Goal: Navigation & Orientation: Find specific page/section

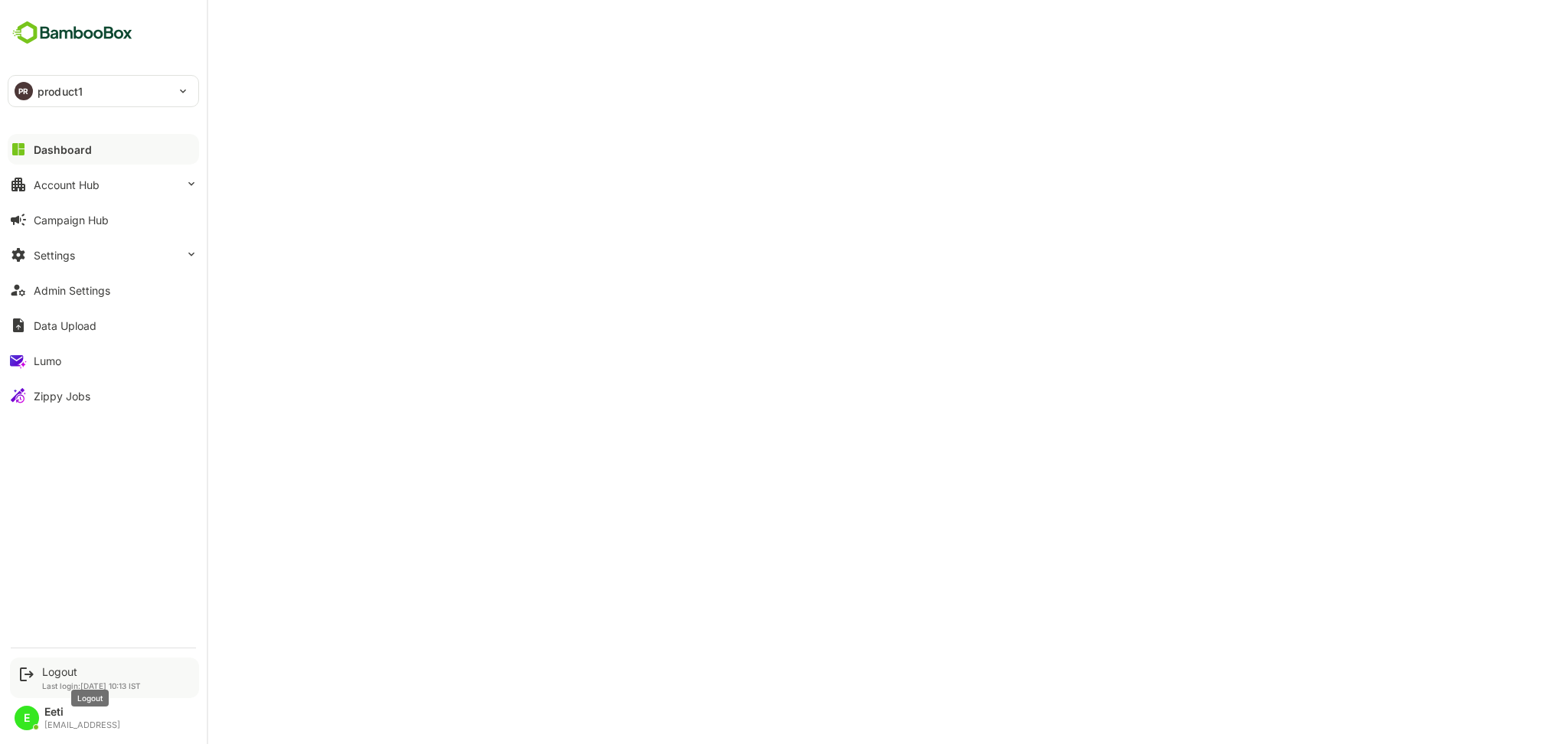
click at [60, 671] on div "Logout" at bounding box center [91, 671] width 99 height 13
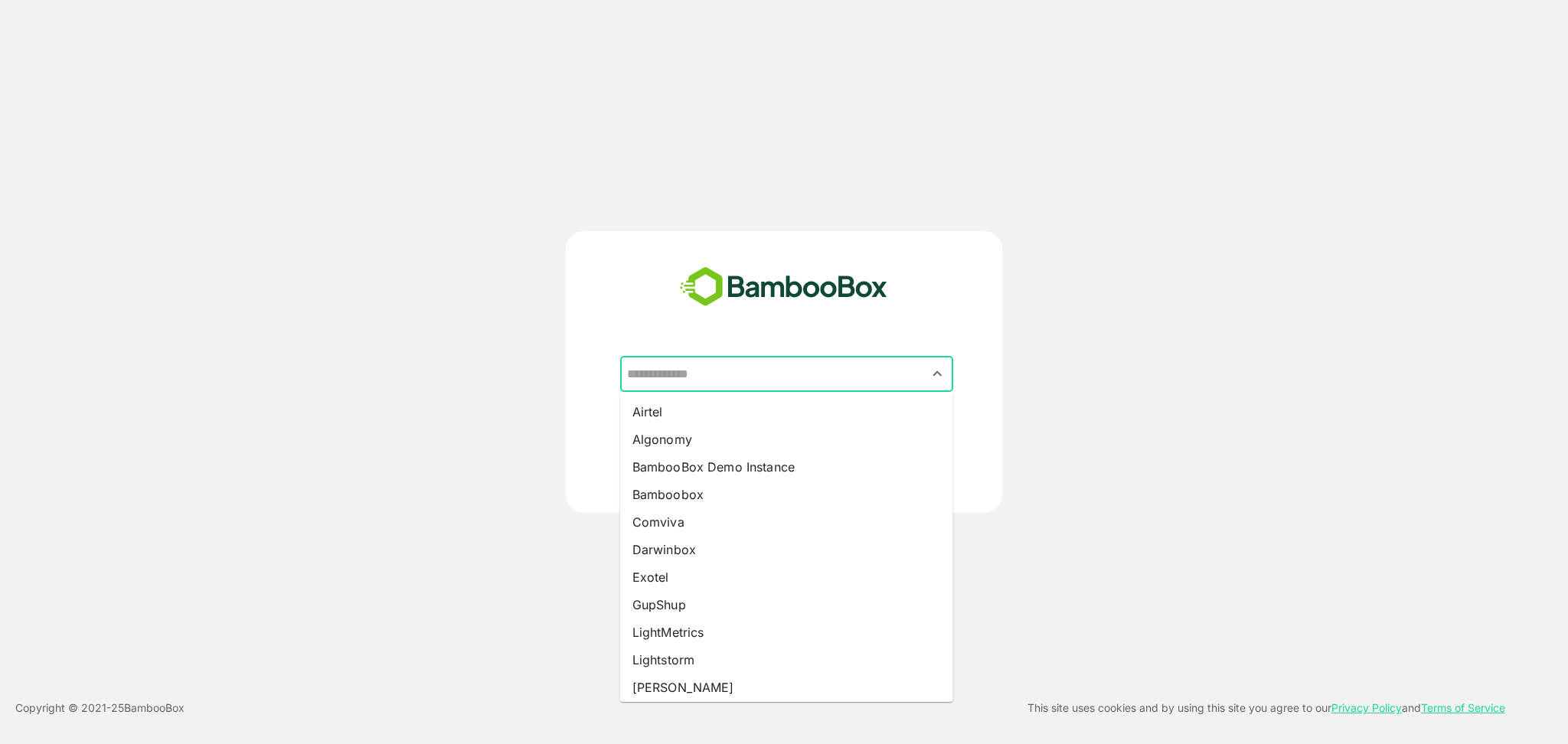
click at [786, 367] on input "text" at bounding box center [786, 374] width 327 height 29
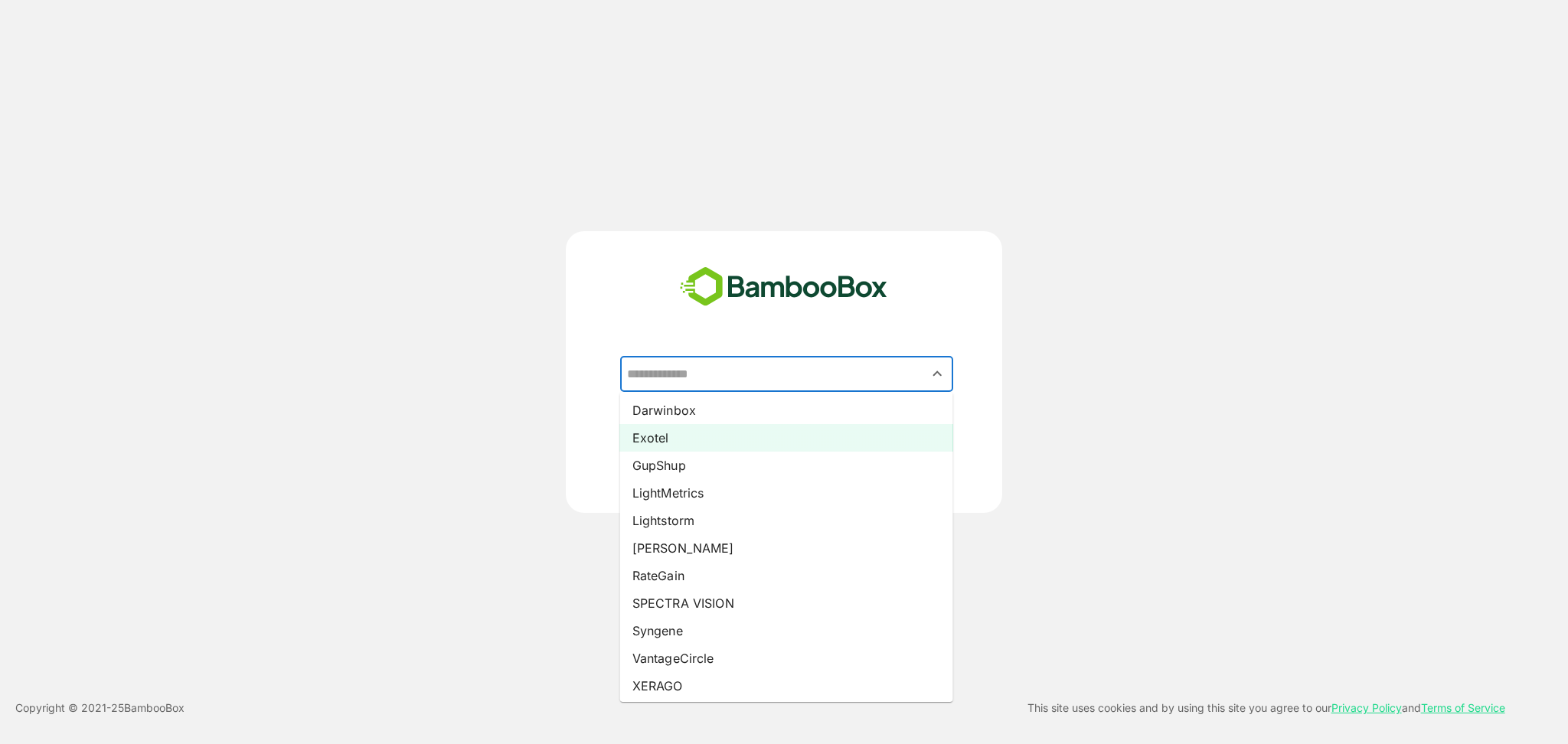
scroll to position [170, 0]
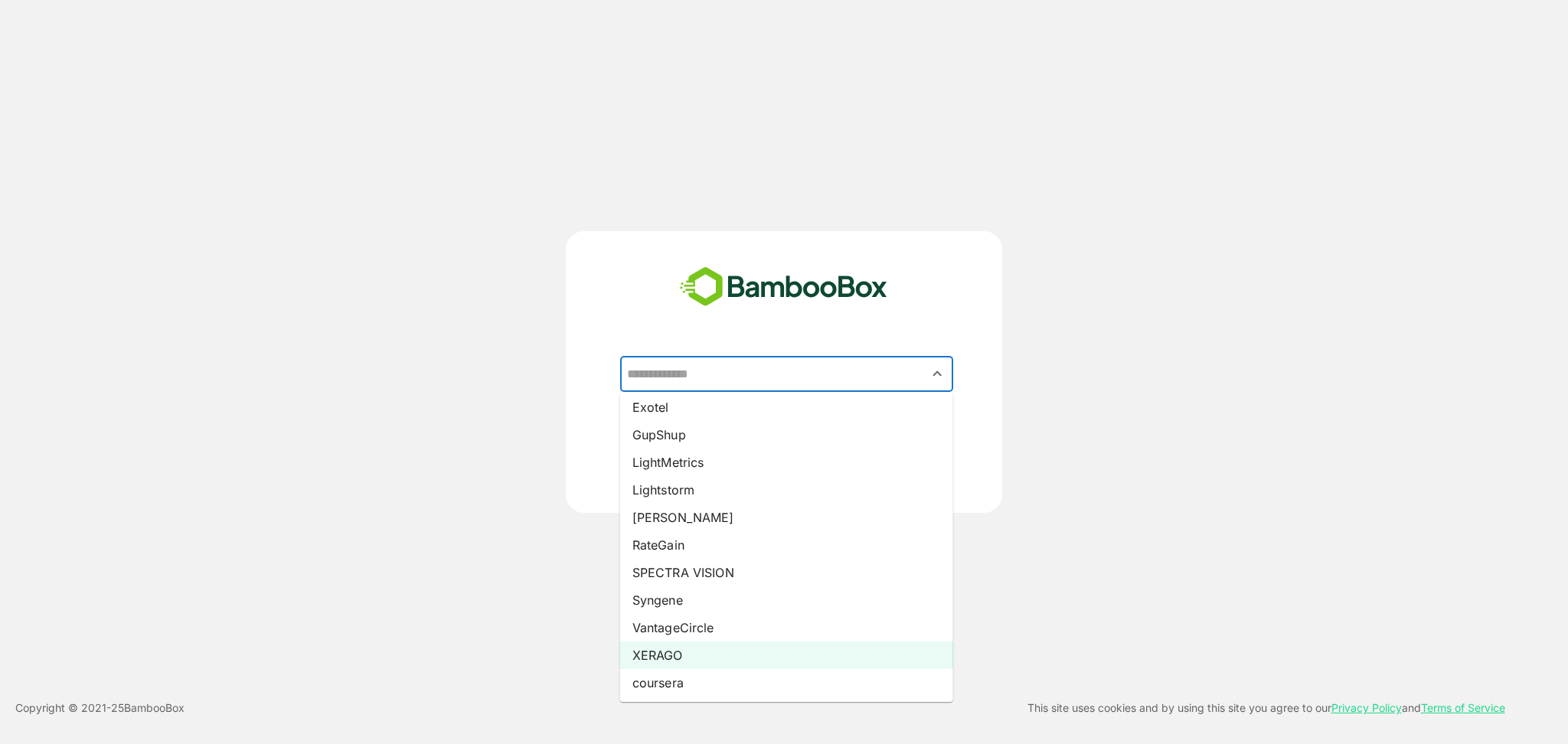
click at [672, 659] on li "XERAGO" at bounding box center [786, 655] width 333 height 27
type input "******"
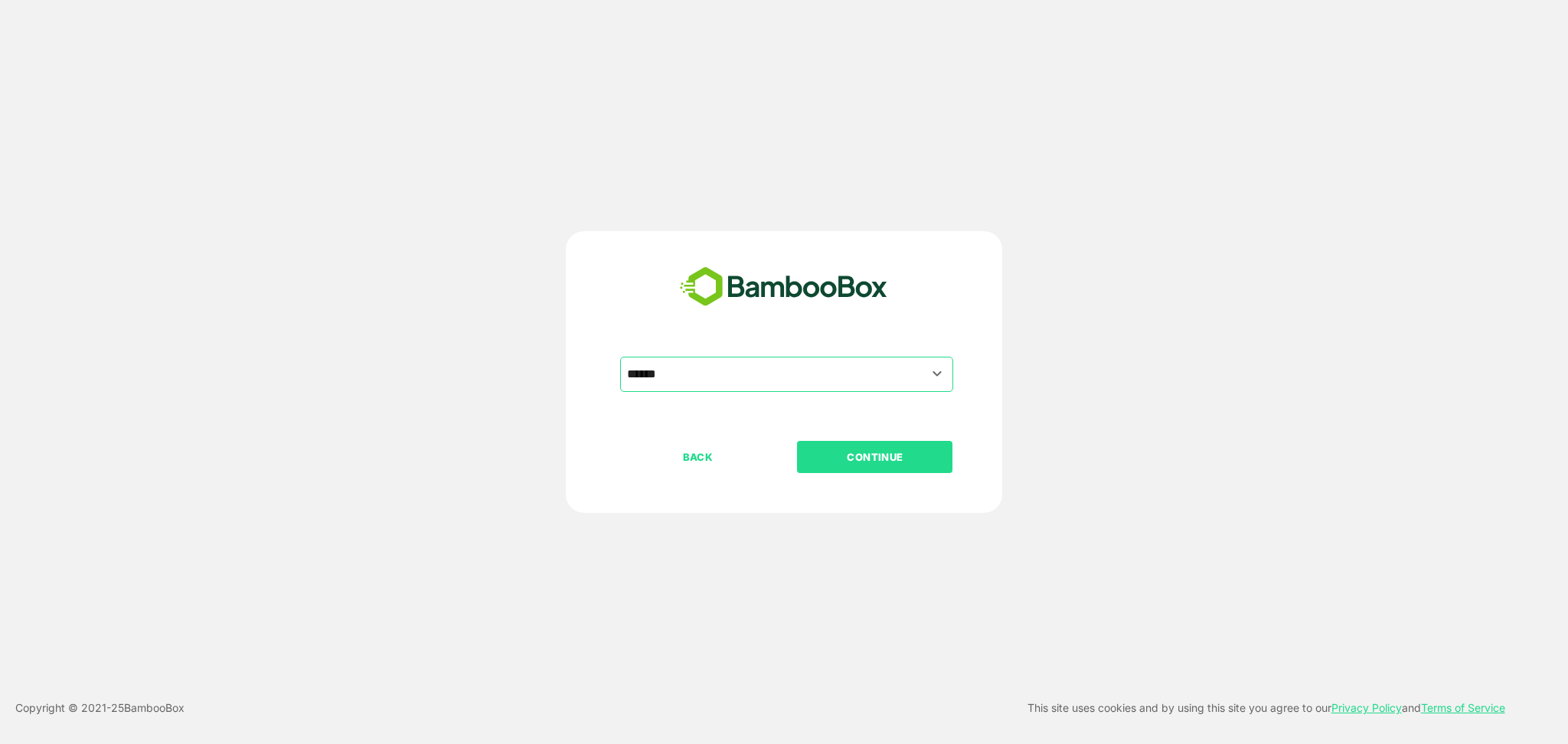
click at [947, 465] on p "CONTINUE" at bounding box center [875, 457] width 153 height 17
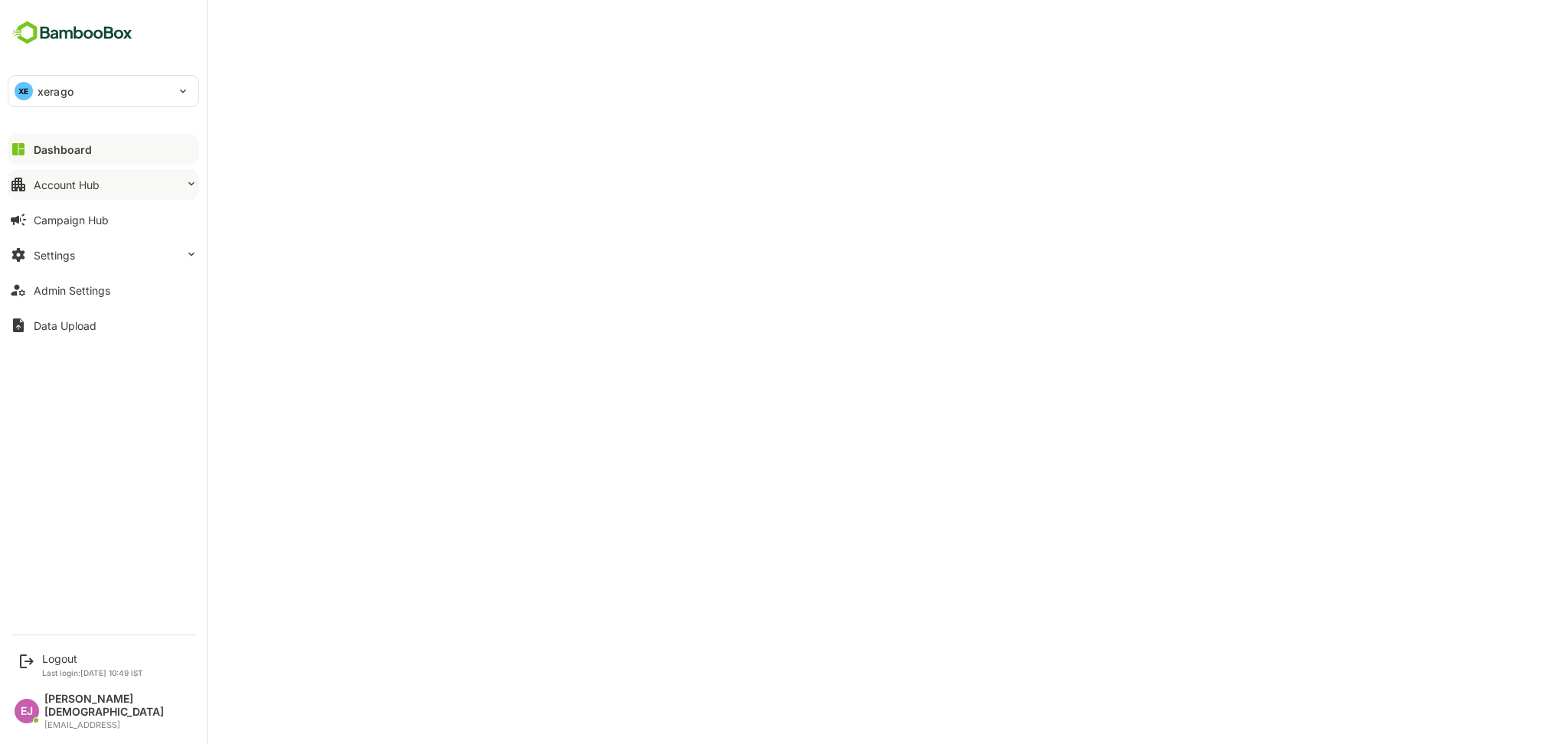
click at [145, 182] on button "Account Hub" at bounding box center [103, 185] width 191 height 31
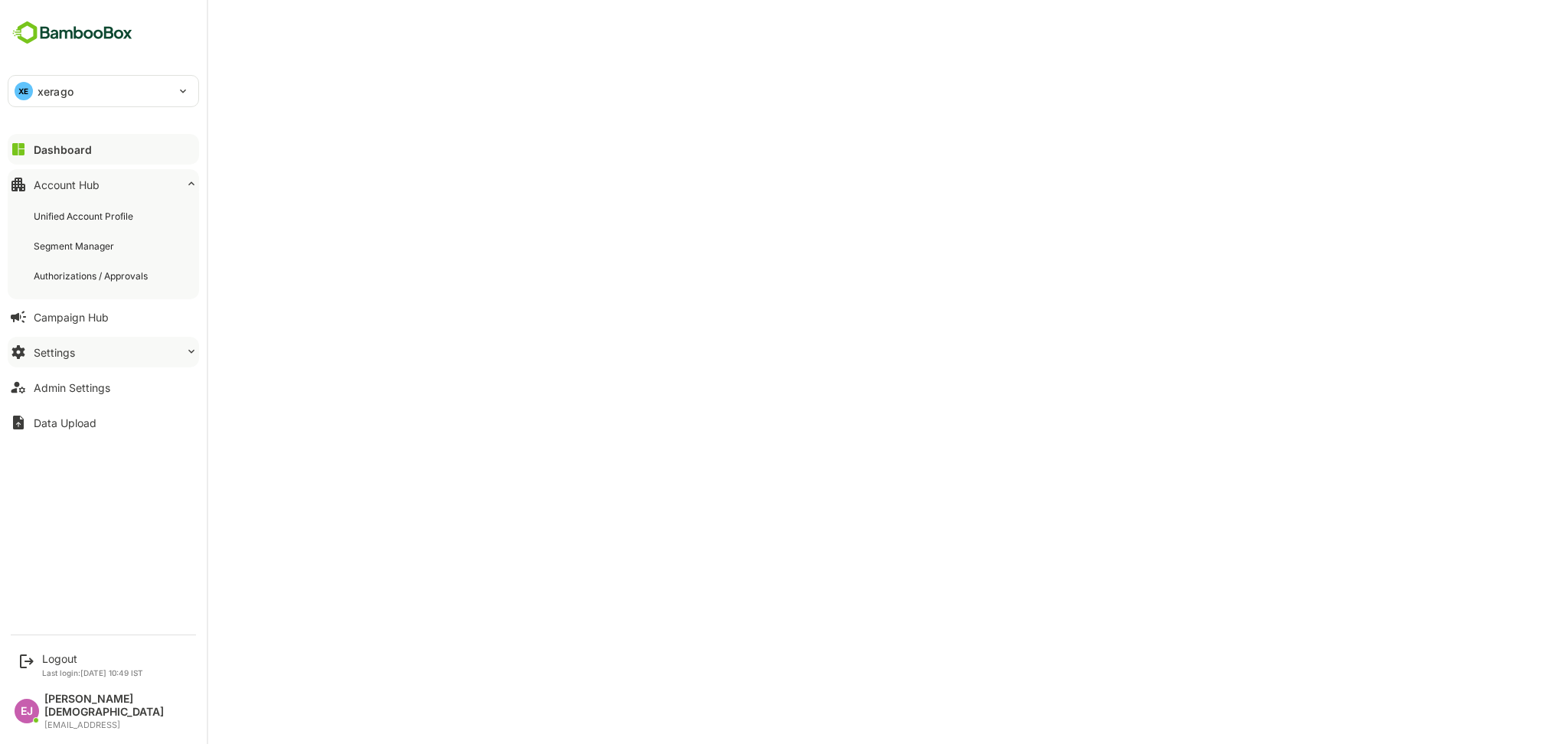
click at [74, 346] on div "Settings" at bounding box center [54, 353] width 41 height 13
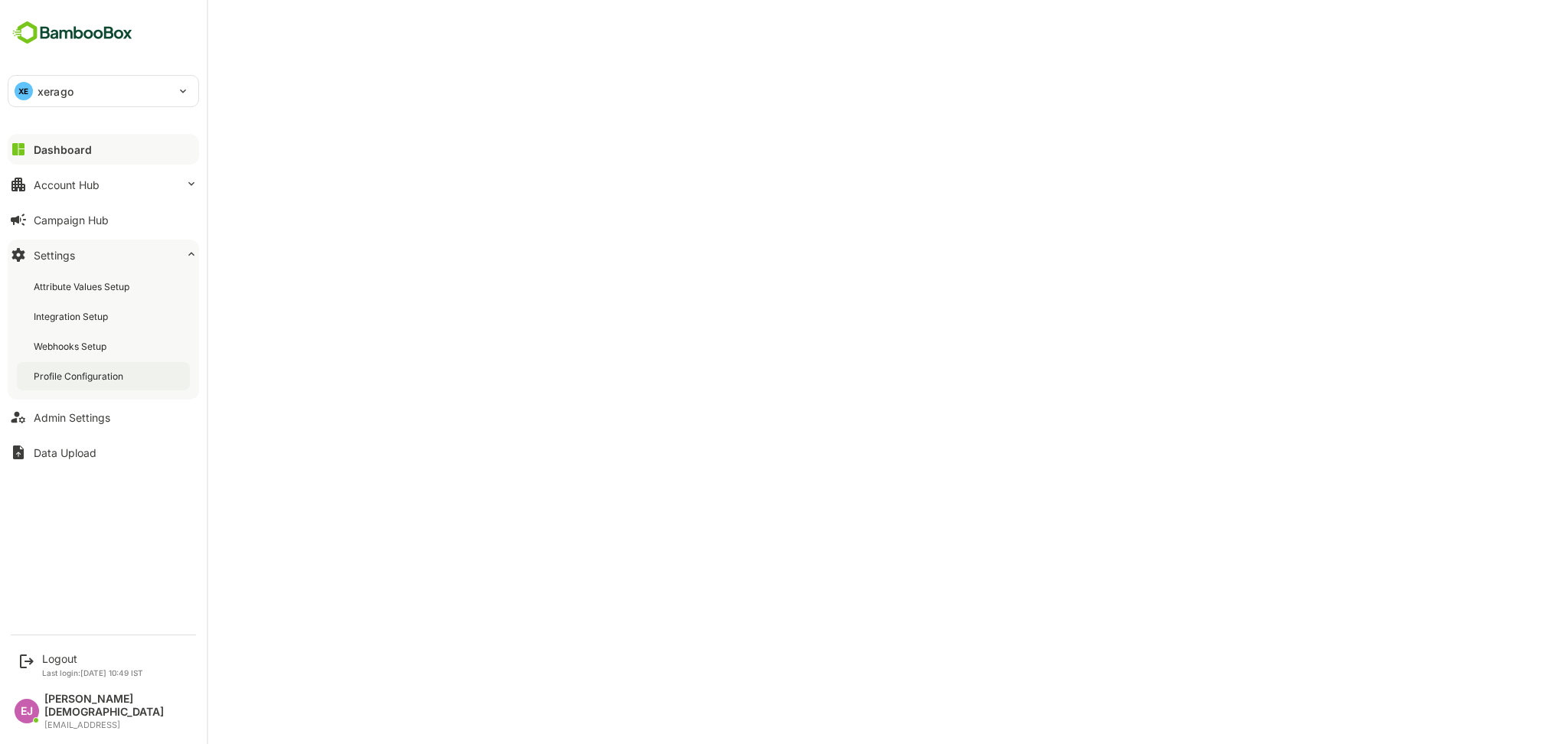
click at [65, 378] on div "Profile Configuration" at bounding box center [80, 376] width 93 height 13
click at [57, 665] on div "Logout" at bounding box center [92, 658] width 101 height 13
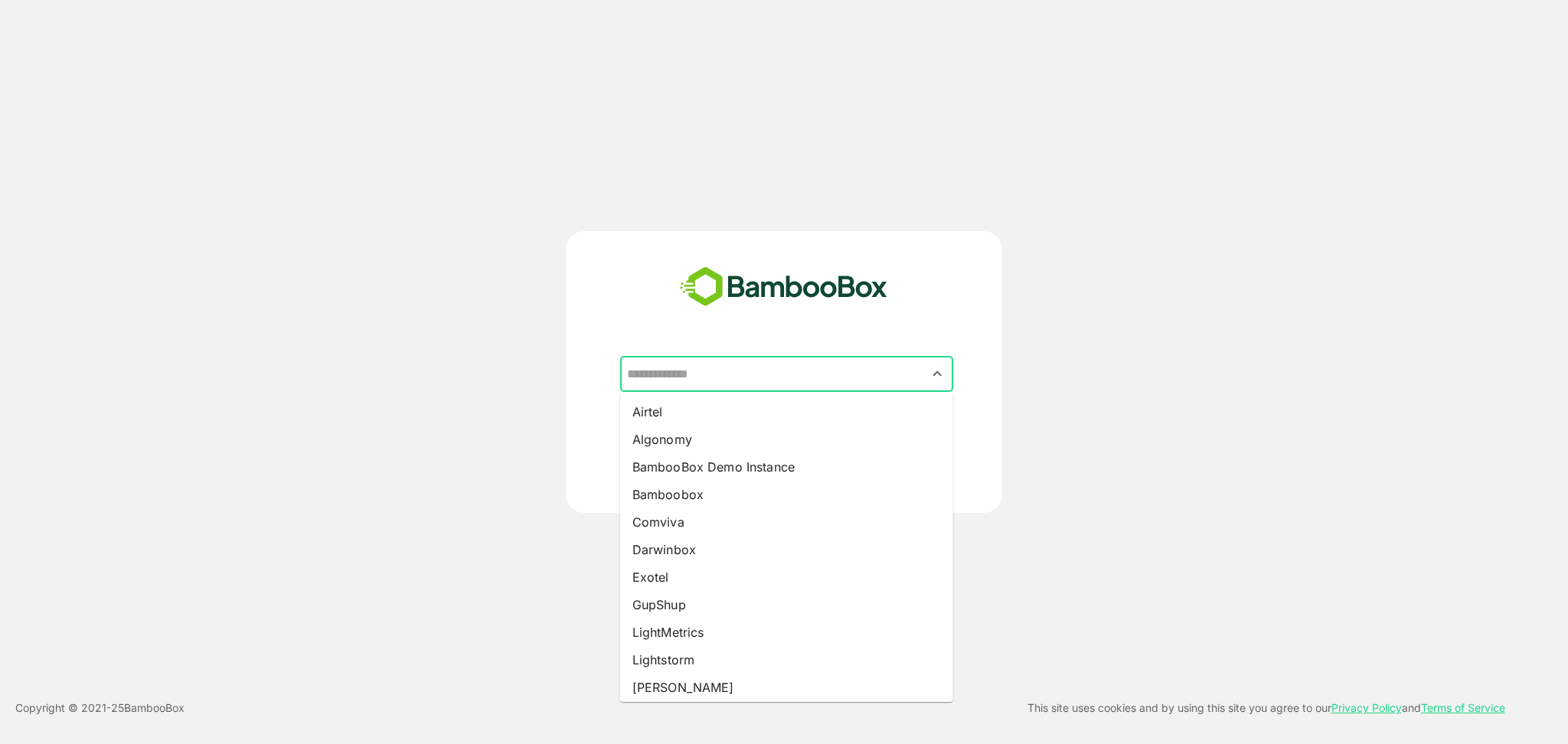
click at [762, 377] on input "text" at bounding box center [786, 374] width 327 height 29
click at [700, 465] on li "BambooBox Demo Instance" at bounding box center [786, 466] width 333 height 27
type input "**********"
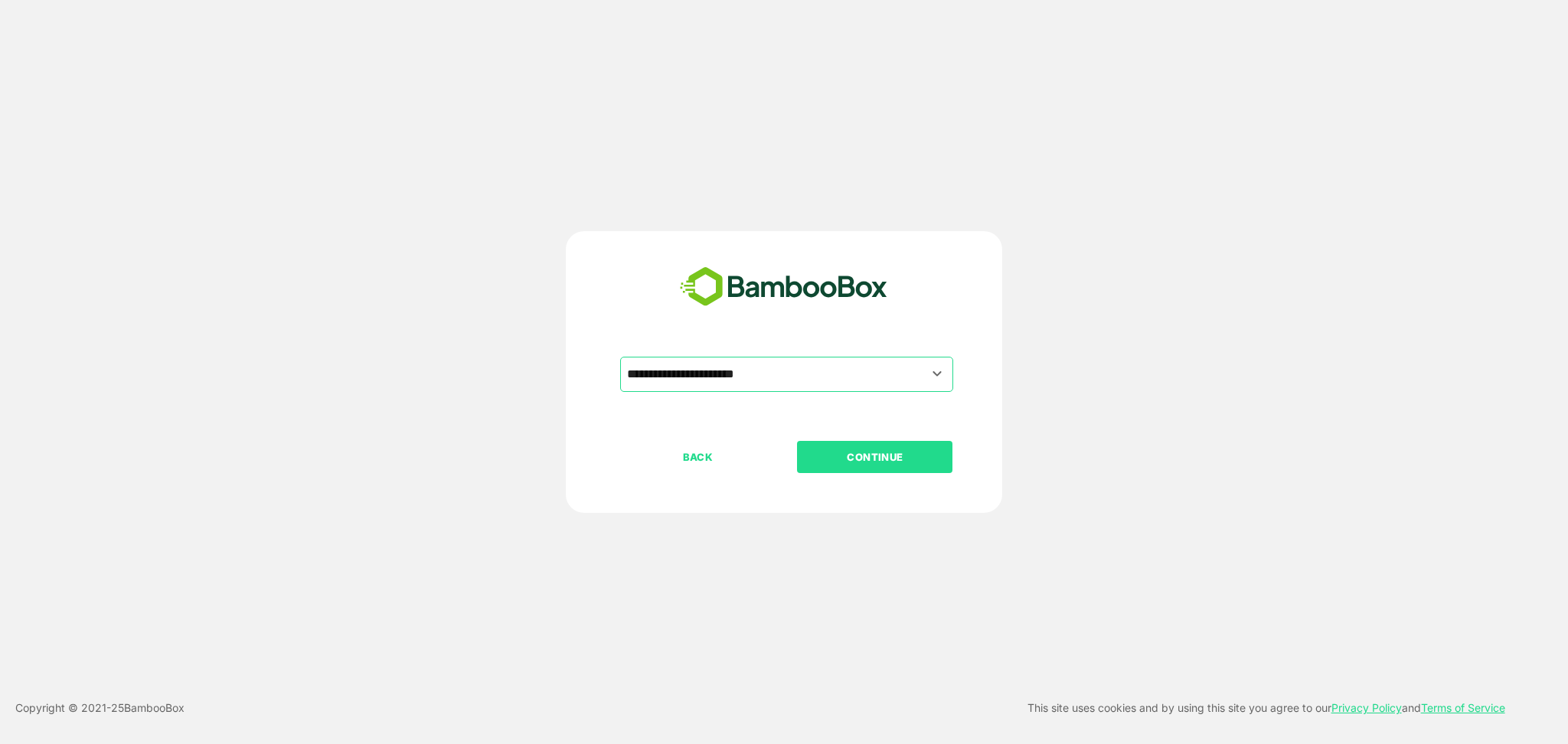
click at [866, 452] on p "CONTINUE" at bounding box center [875, 457] width 153 height 17
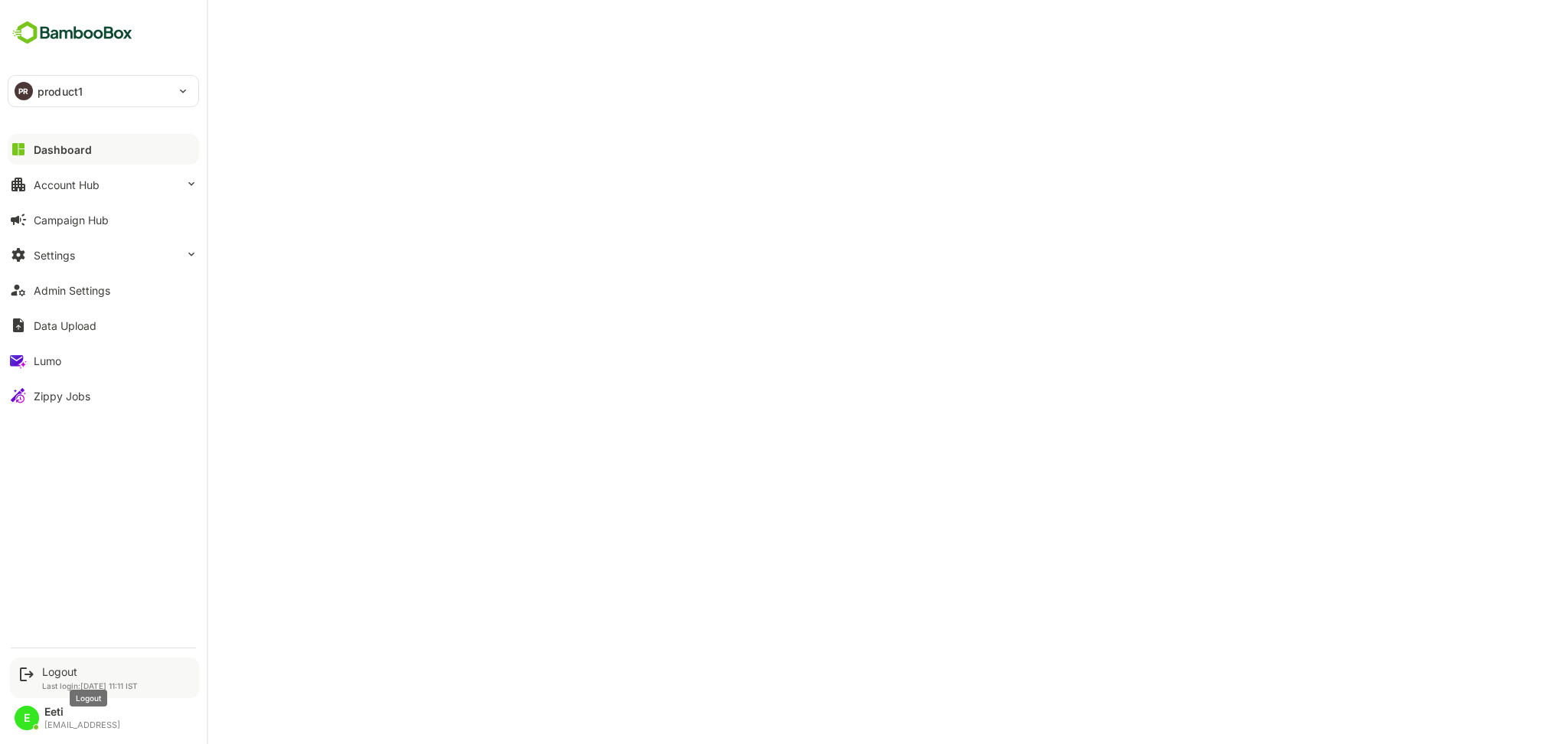
click at [54, 674] on div "Logout" at bounding box center [90, 671] width 96 height 13
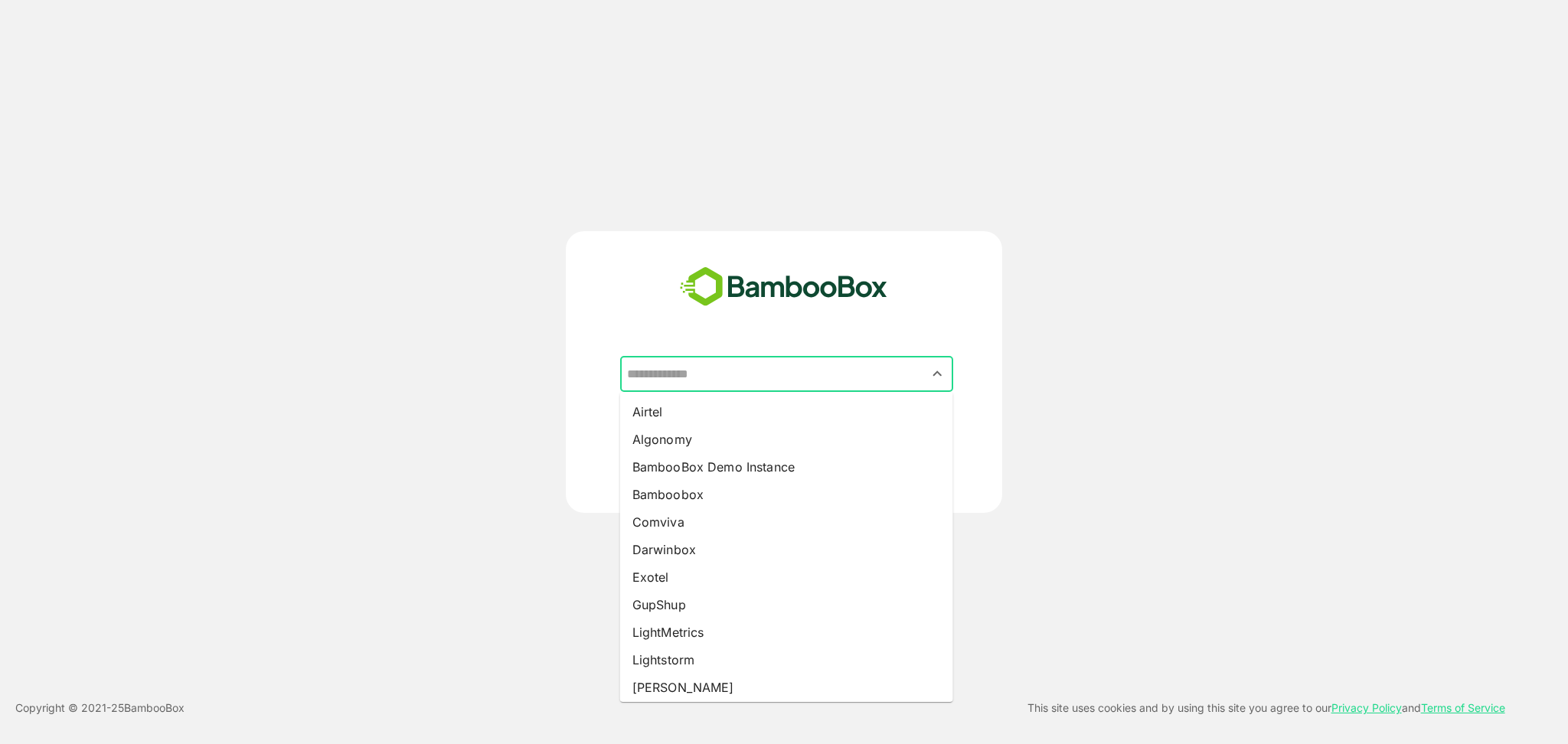
click at [822, 378] on input "text" at bounding box center [786, 374] width 327 height 29
click at [704, 468] on li "BambooBox Demo Instance" at bounding box center [786, 466] width 333 height 27
type input "**********"
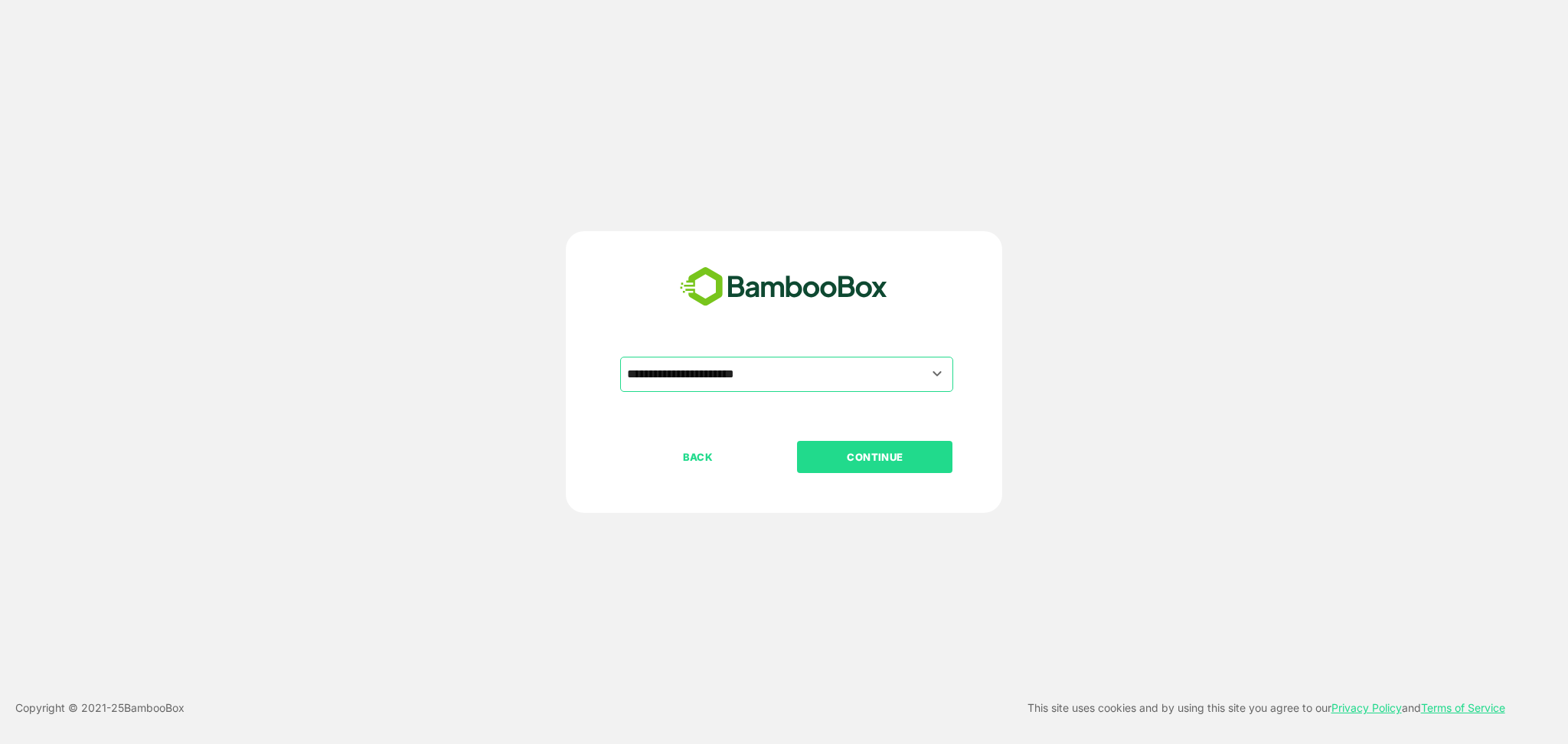
click at [876, 452] on p "CONTINUE" at bounding box center [875, 457] width 153 height 17
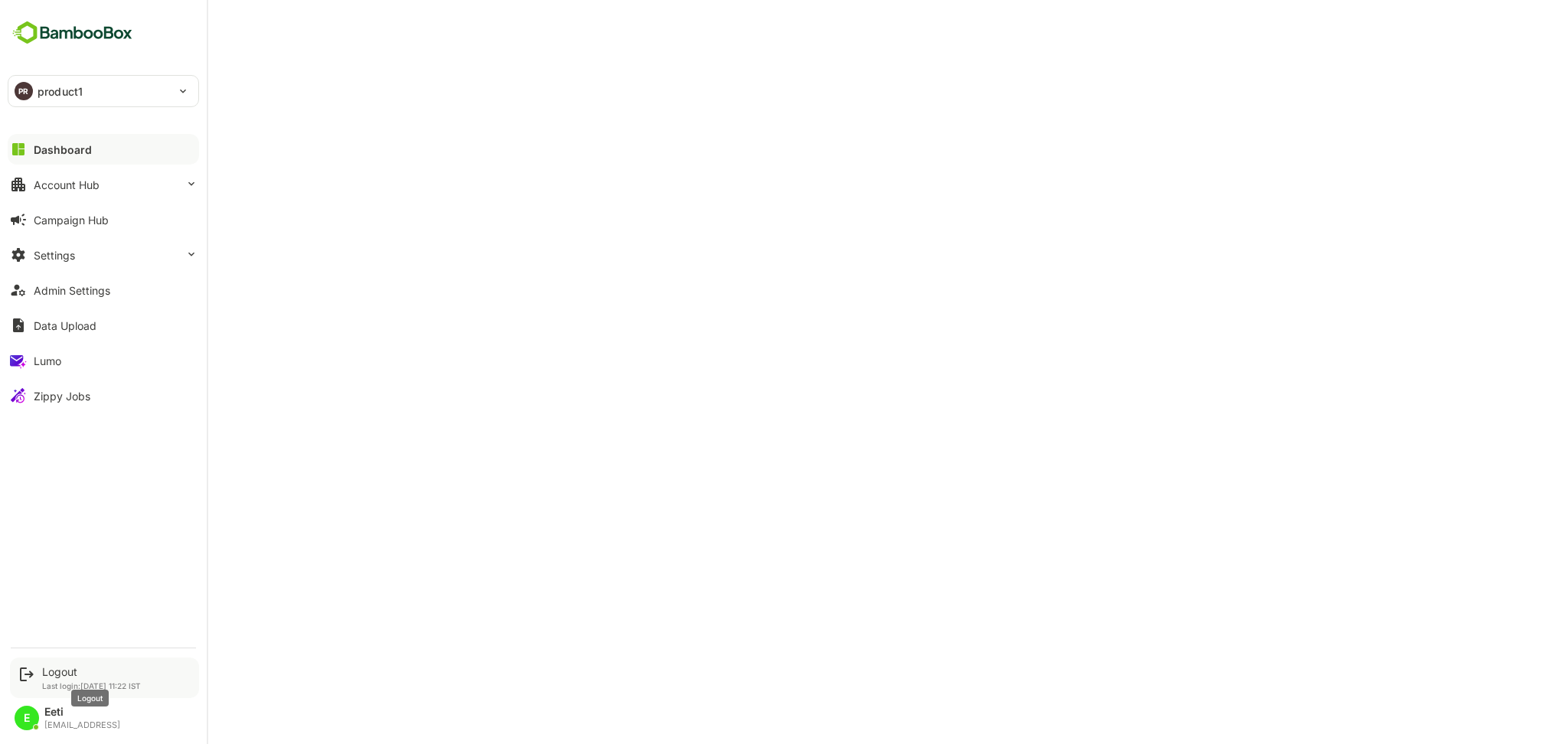
click at [63, 674] on div "Logout" at bounding box center [91, 671] width 99 height 13
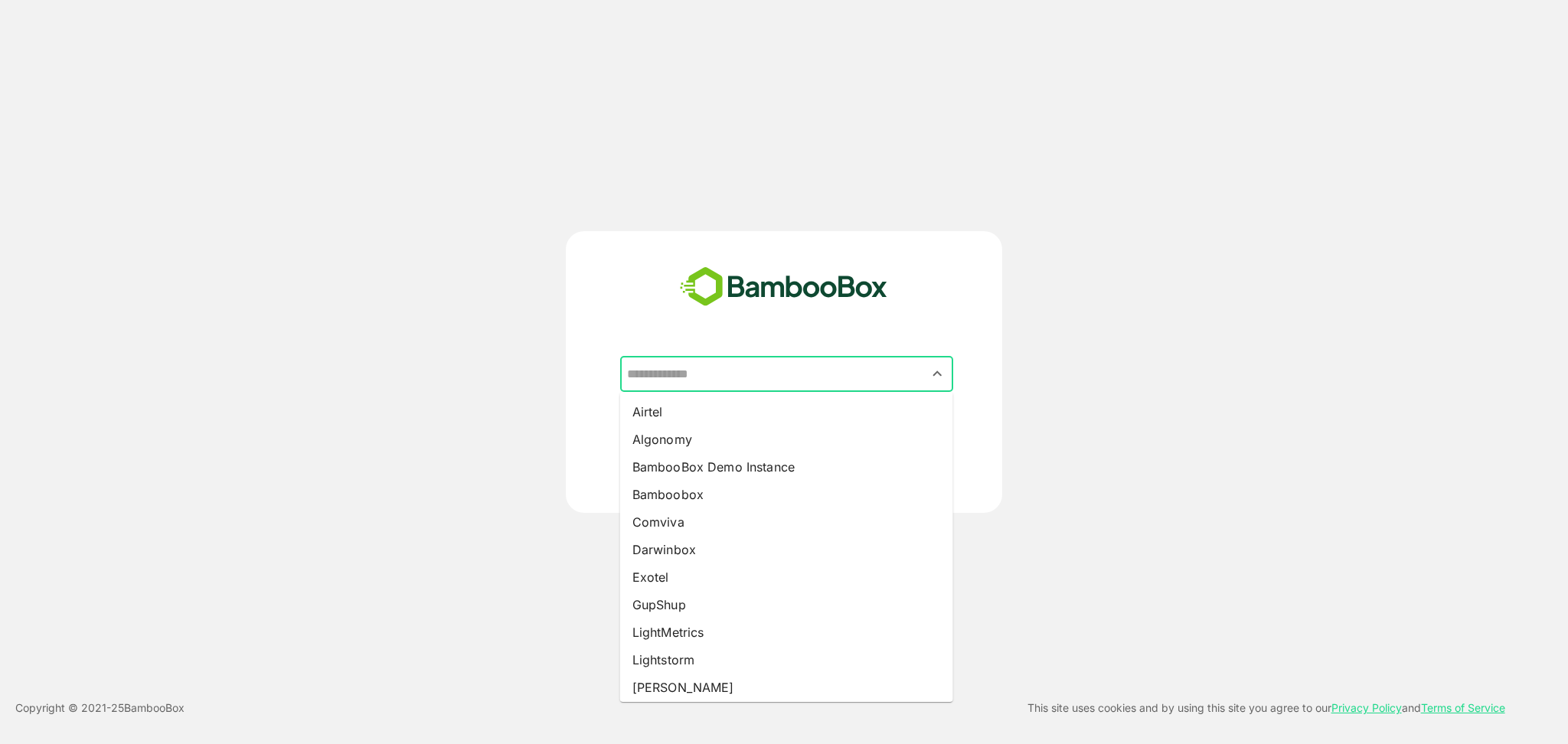
click at [781, 379] on input "text" at bounding box center [786, 374] width 327 height 29
click at [716, 405] on li "Airtel" at bounding box center [786, 412] width 333 height 27
type input "******"
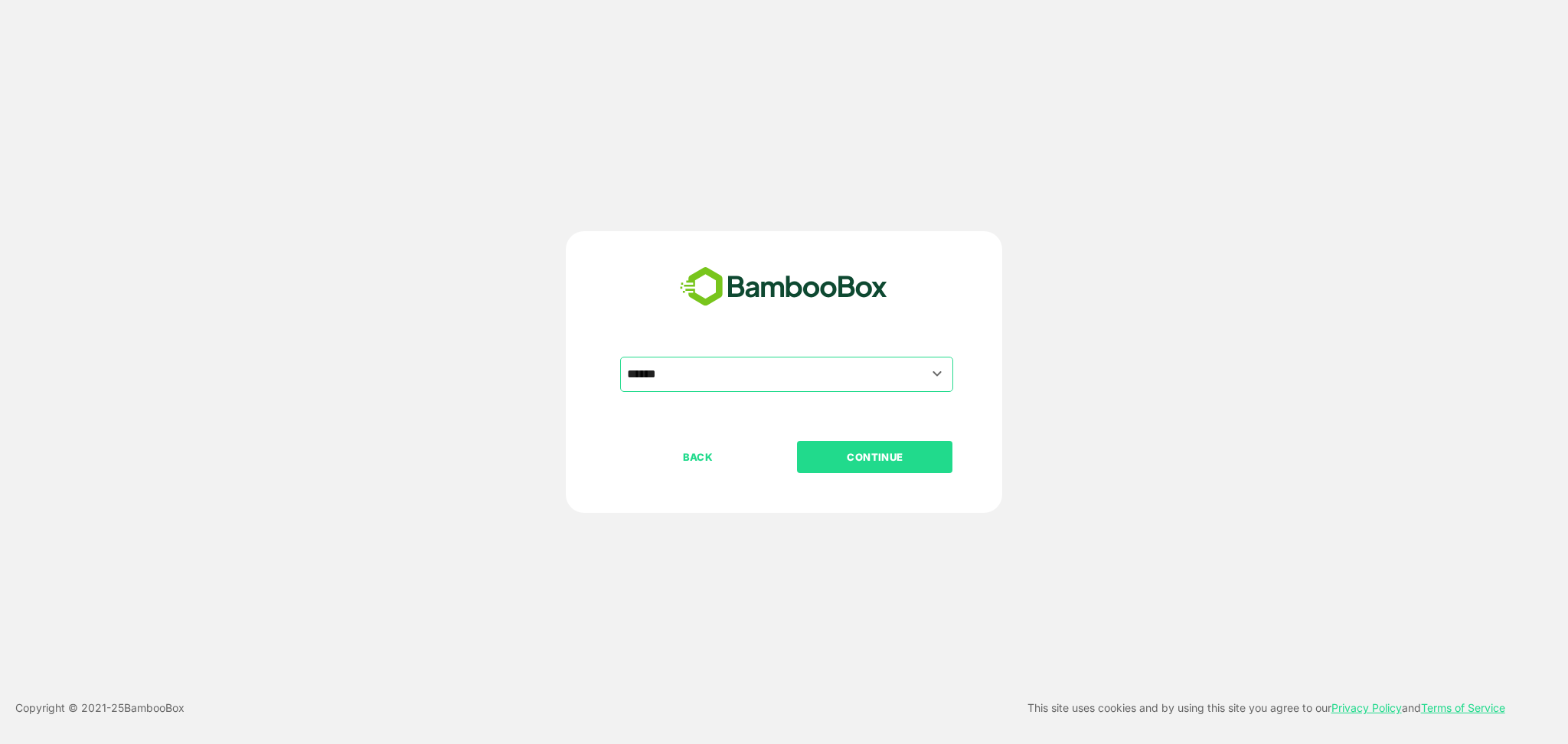
click at [873, 451] on p "CONTINUE" at bounding box center [875, 457] width 153 height 17
